Goal: Navigation & Orientation: Find specific page/section

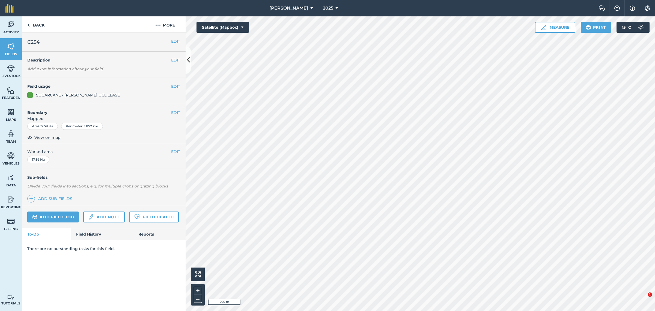
click at [29, 25] on img at bounding box center [28, 25] width 2 height 7
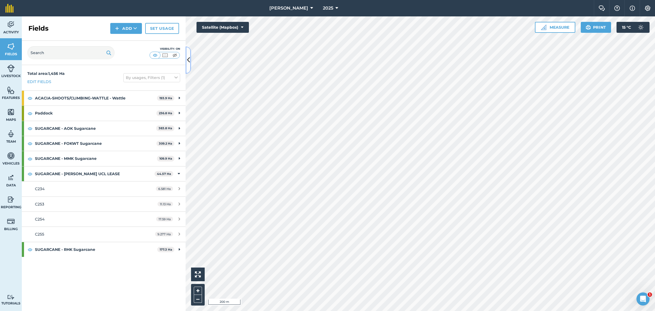
click at [188, 61] on icon at bounding box center [188, 60] width 3 height 10
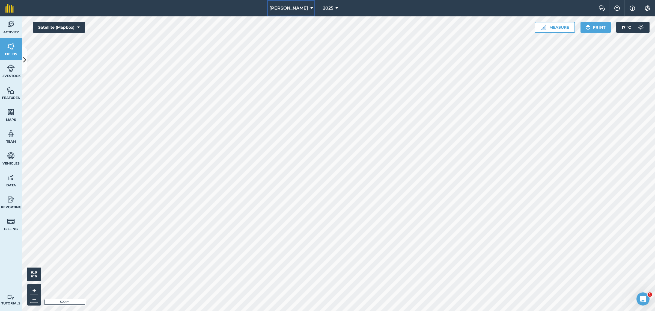
click at [305, 9] on button "[PERSON_NAME]" at bounding box center [291, 8] width 48 height 16
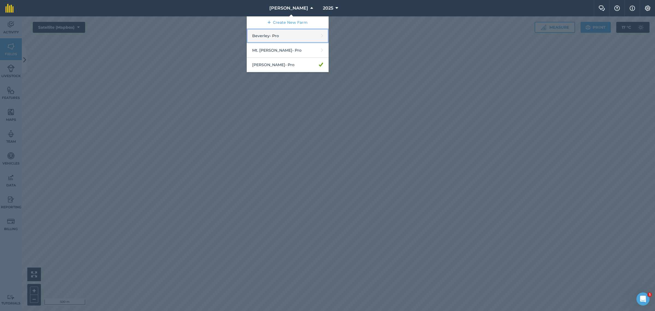
click at [279, 36] on link "Beverley - Pro" at bounding box center [288, 36] width 82 height 14
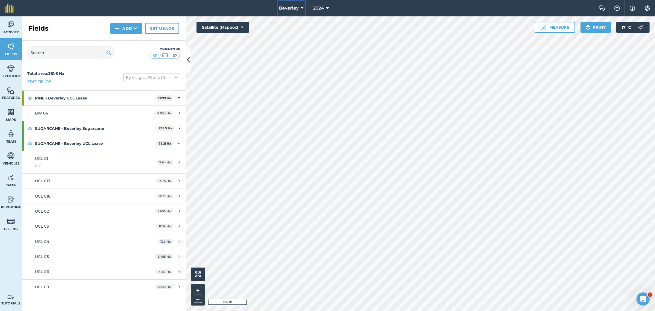
click at [300, 9] on button "Beverley" at bounding box center [291, 8] width 29 height 16
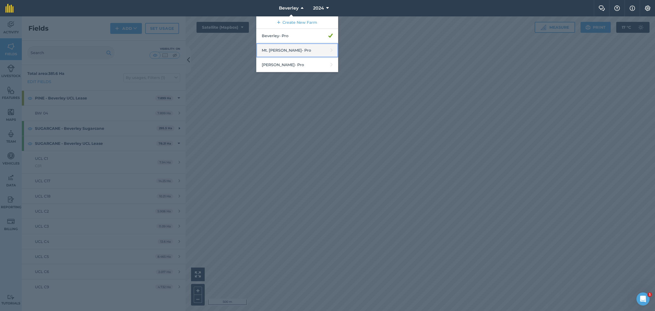
click at [287, 49] on link "Mt. [PERSON_NAME] - Pro" at bounding box center [297, 50] width 82 height 14
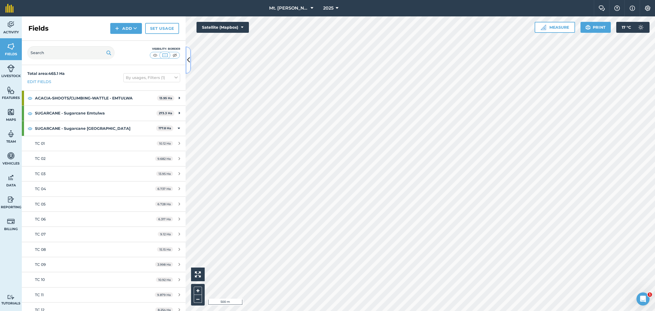
click at [188, 60] on icon at bounding box center [188, 60] width 3 height 10
